Goal: Task Accomplishment & Management: Complete application form

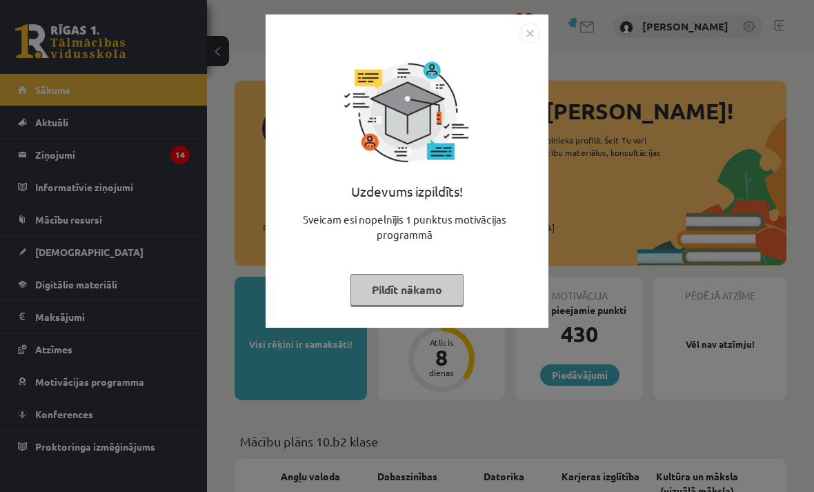
click at [435, 297] on button "Pildīt nākamo" at bounding box center [406, 290] width 113 height 32
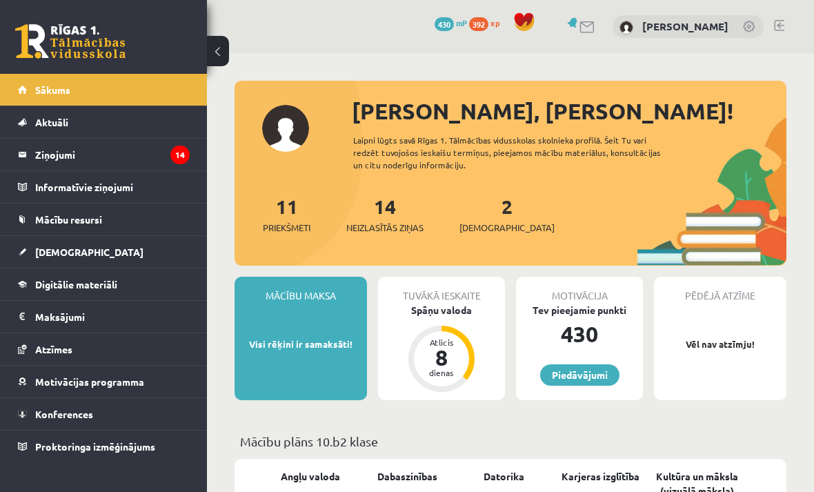
click at [137, 249] on link "[DEMOGRAPHIC_DATA]" at bounding box center [104, 252] width 172 height 32
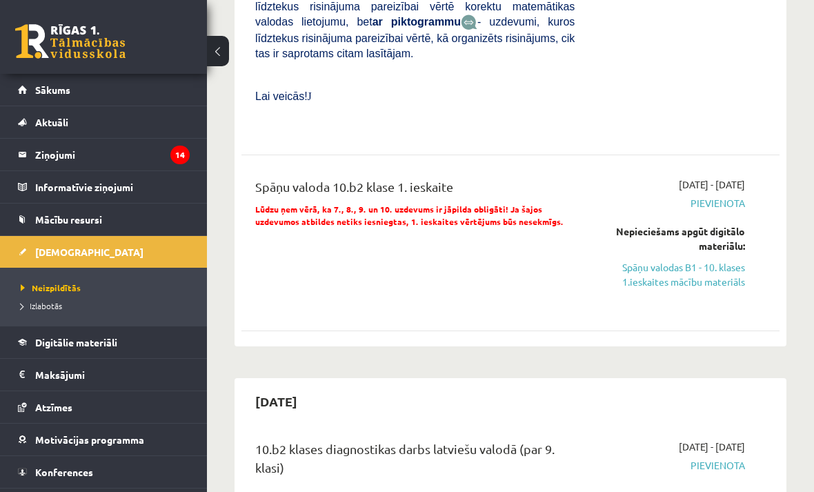
scroll to position [712, 0]
click at [687, 261] on link "Spāņu valodas B1 - 10. klases 1.ieskaites mācību materiāls" at bounding box center [670, 275] width 150 height 29
click at [650, 261] on link "Spāņu valodas B1 - 10. klases 1.ieskaites mācību materiāls" at bounding box center [670, 275] width 150 height 29
click at [671, 261] on link "Spāņu valodas B1 - 10. klases 1.ieskaites mācību materiāls" at bounding box center [670, 275] width 150 height 29
click at [671, 273] on link "Spāņu valodas B1 - 10. klases 1.ieskaites mācību materiāls" at bounding box center [670, 275] width 150 height 29
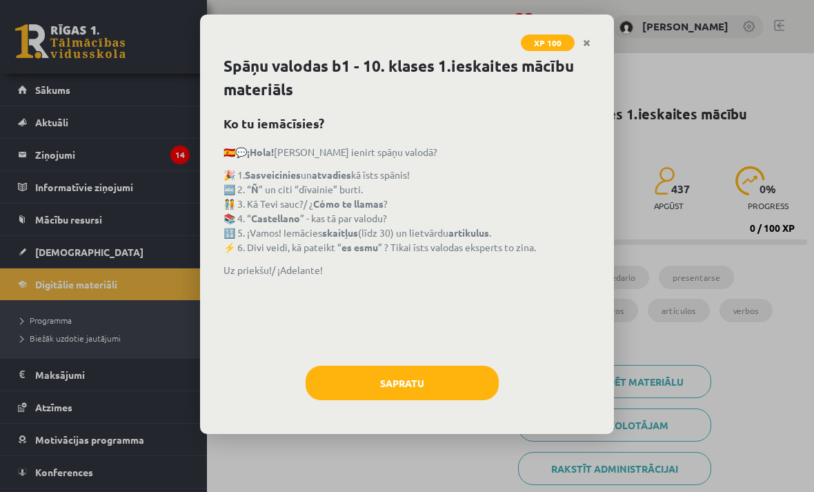
scroll to position [1, 0]
click at [417, 388] on button "Sapratu" at bounding box center [402, 383] width 193 height 34
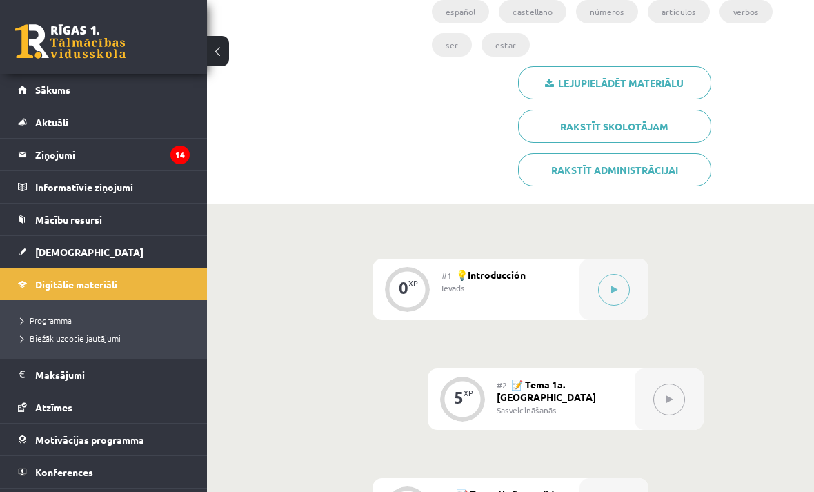
scroll to position [301, 0]
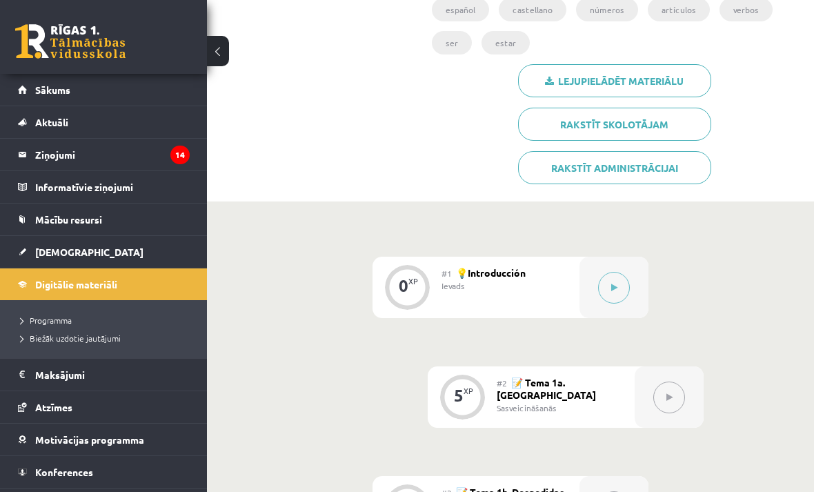
click at [604, 293] on button at bounding box center [614, 288] width 32 height 32
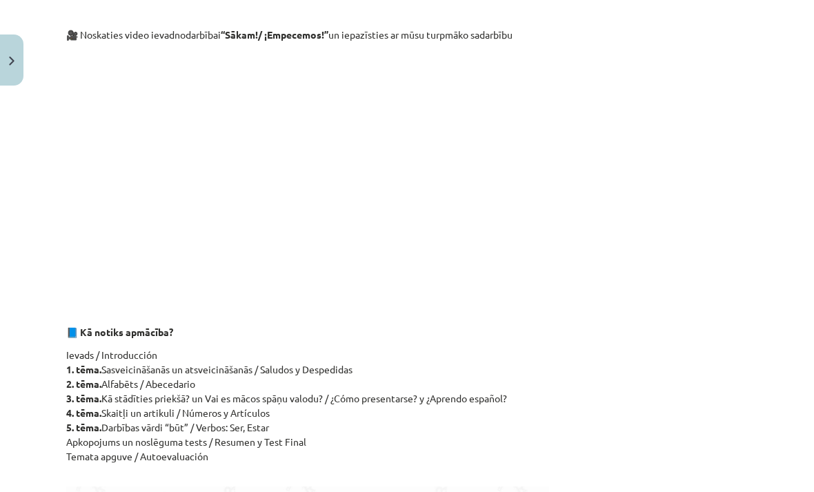
scroll to position [358, 0]
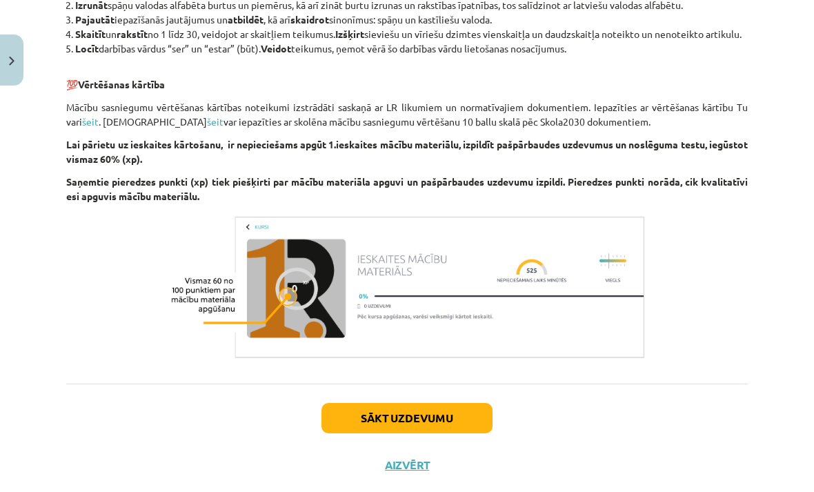
click at [439, 433] on button "Sākt uzdevumu" at bounding box center [406, 418] width 171 height 30
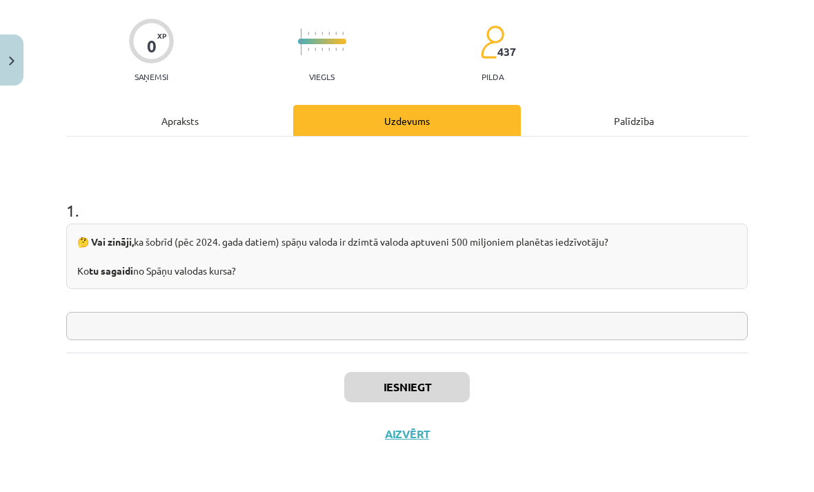
scroll to position [52, 0]
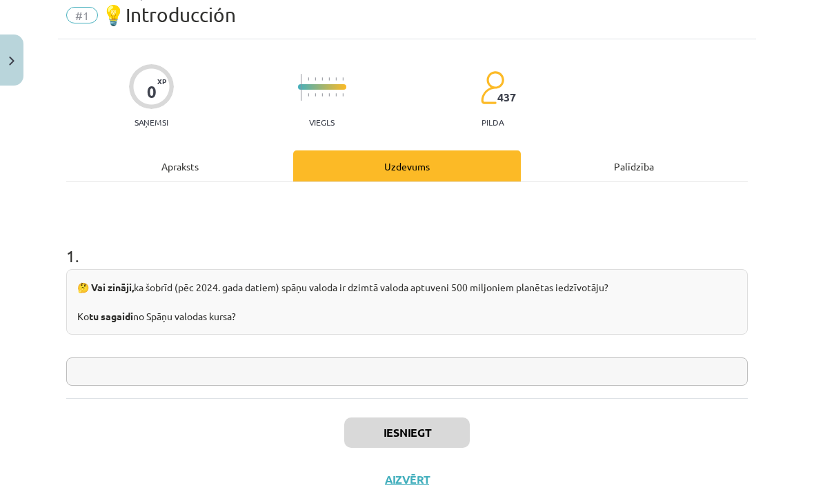
click at [355, 371] on input "text" at bounding box center [406, 371] width 681 height 28
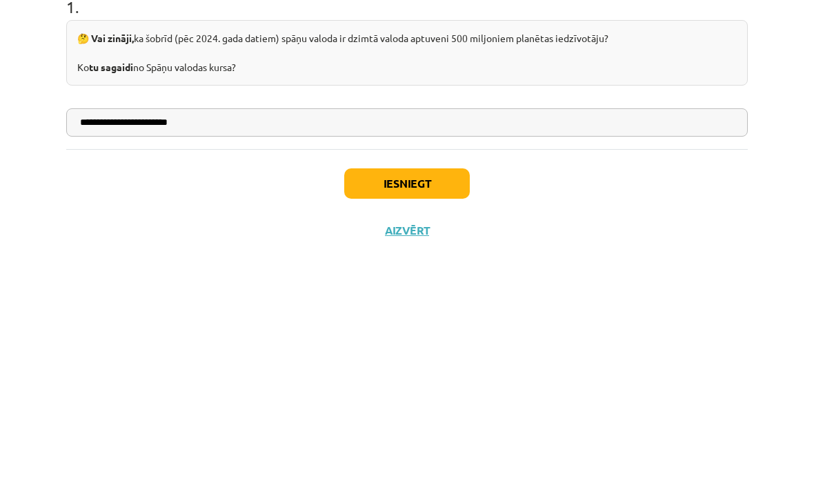
type input "**********"
click at [427, 417] on button "Iesniegt" at bounding box center [407, 432] width 126 height 30
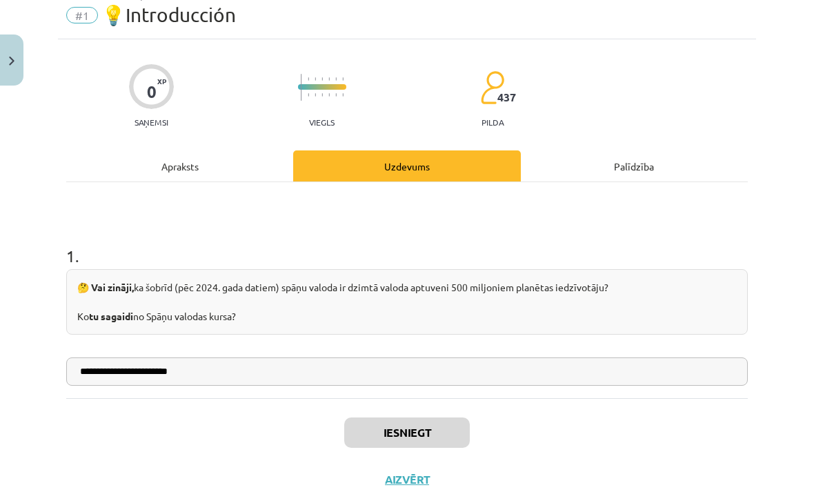
click at [417, 432] on button "Iesniegt" at bounding box center [407, 432] width 126 height 30
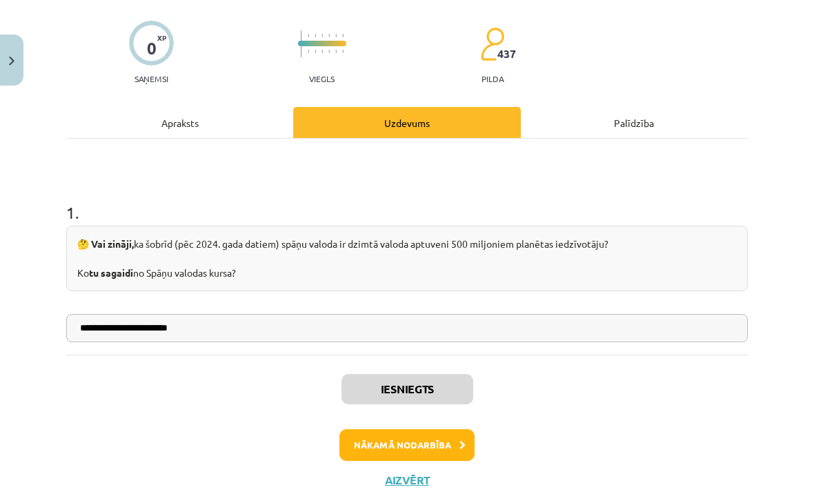
click at [428, 458] on button "Nākamā nodarbība" at bounding box center [406, 445] width 135 height 32
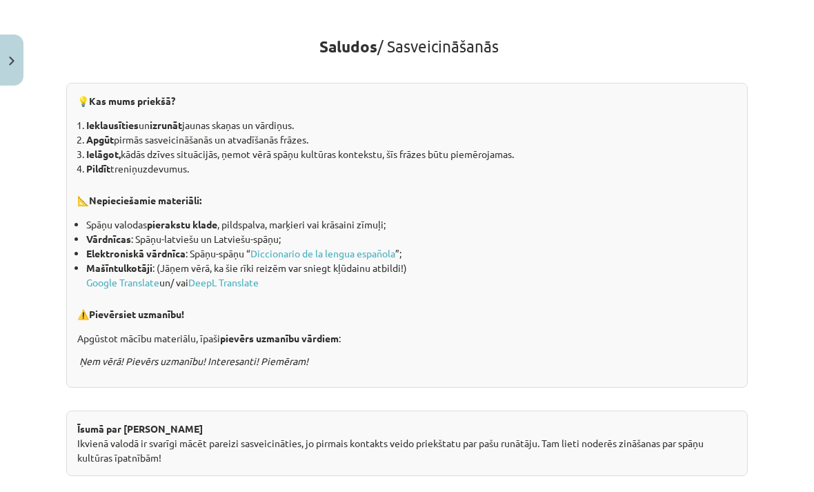
scroll to position [235, 0]
click at [368, 253] on link "Diccionario de la lengua española" at bounding box center [322, 253] width 145 height 12
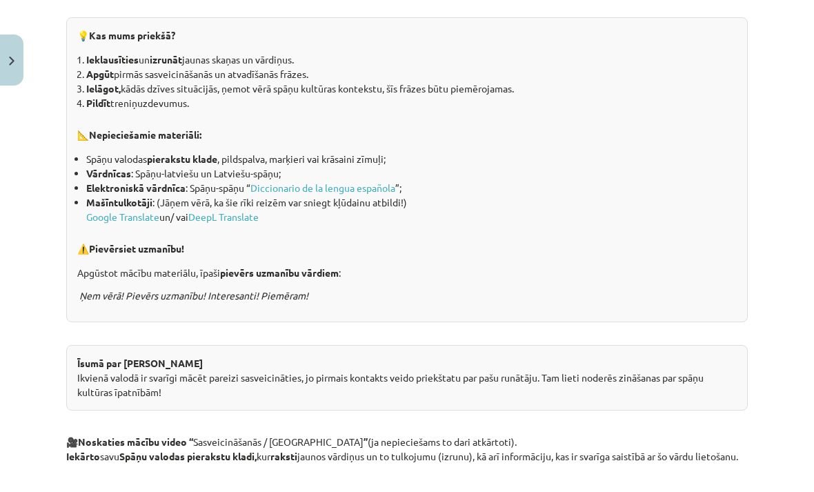
scroll to position [300, 0]
click at [130, 214] on link "Google Translate" at bounding box center [122, 216] width 73 height 12
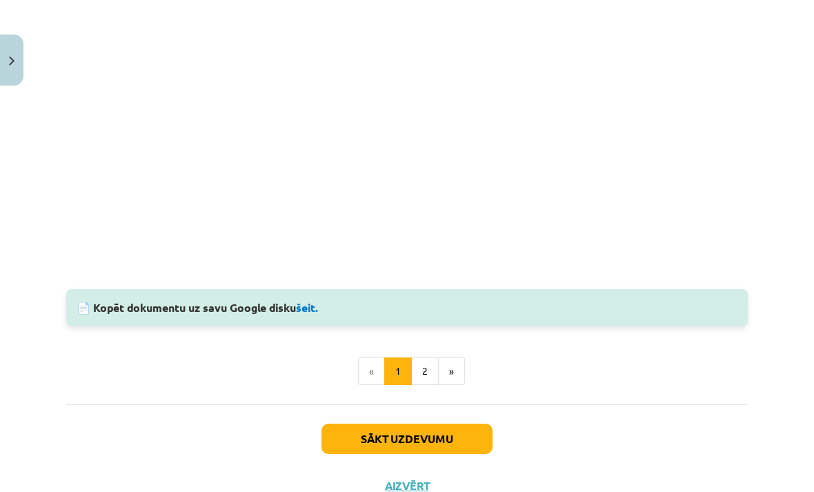
scroll to position [1209, 0]
click at [319, 315] on link "šeit." at bounding box center [307, 307] width 23 height 14
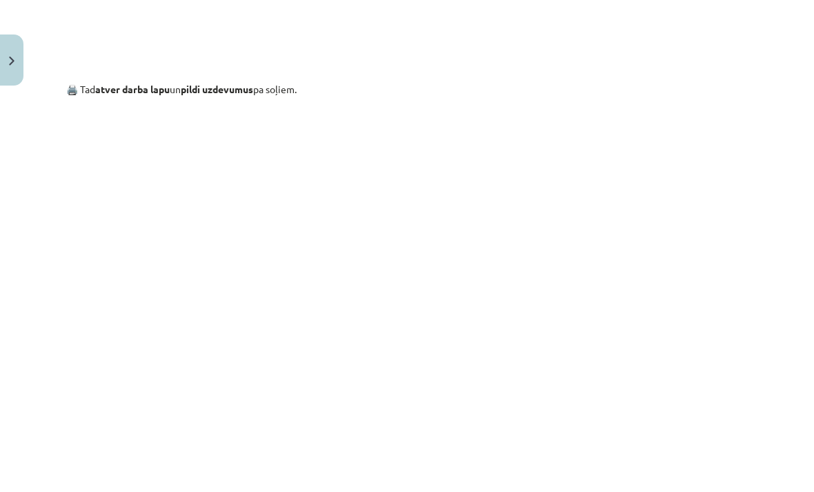
scroll to position [989, 0]
